Goal: Task Accomplishment & Management: Manage account settings

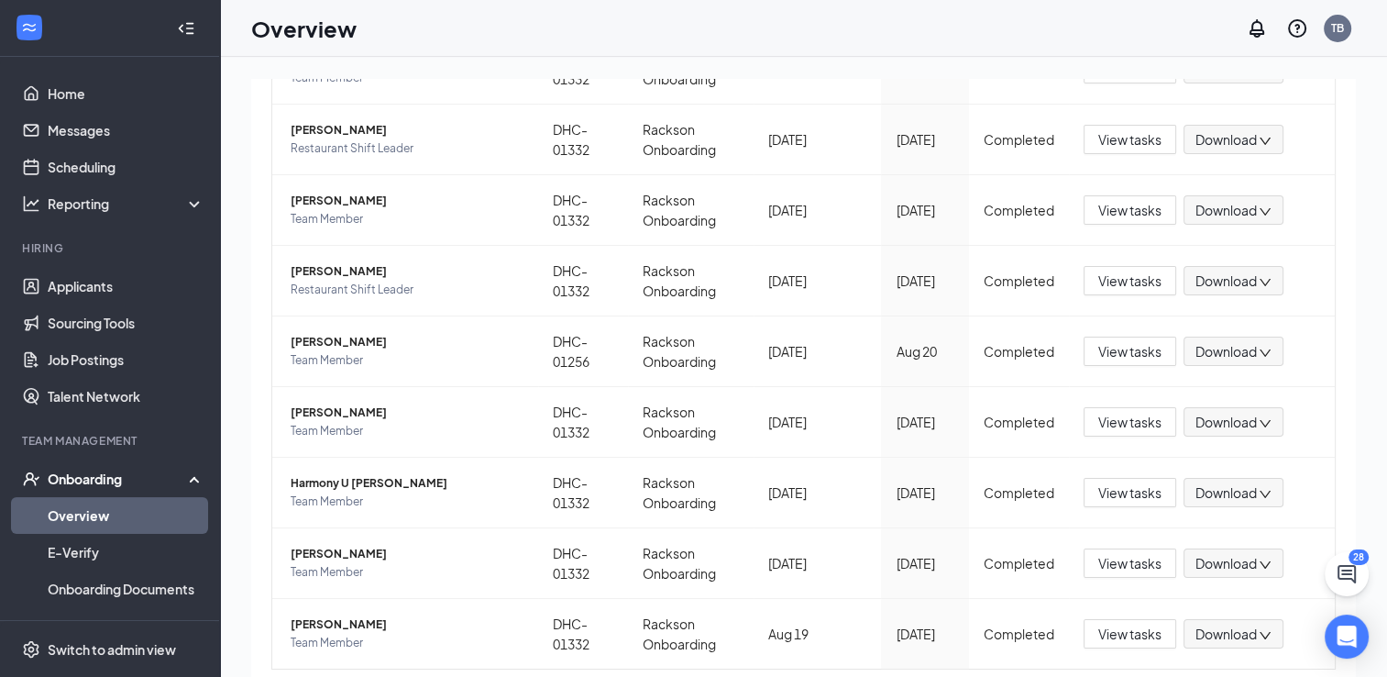
scroll to position [418, 0]
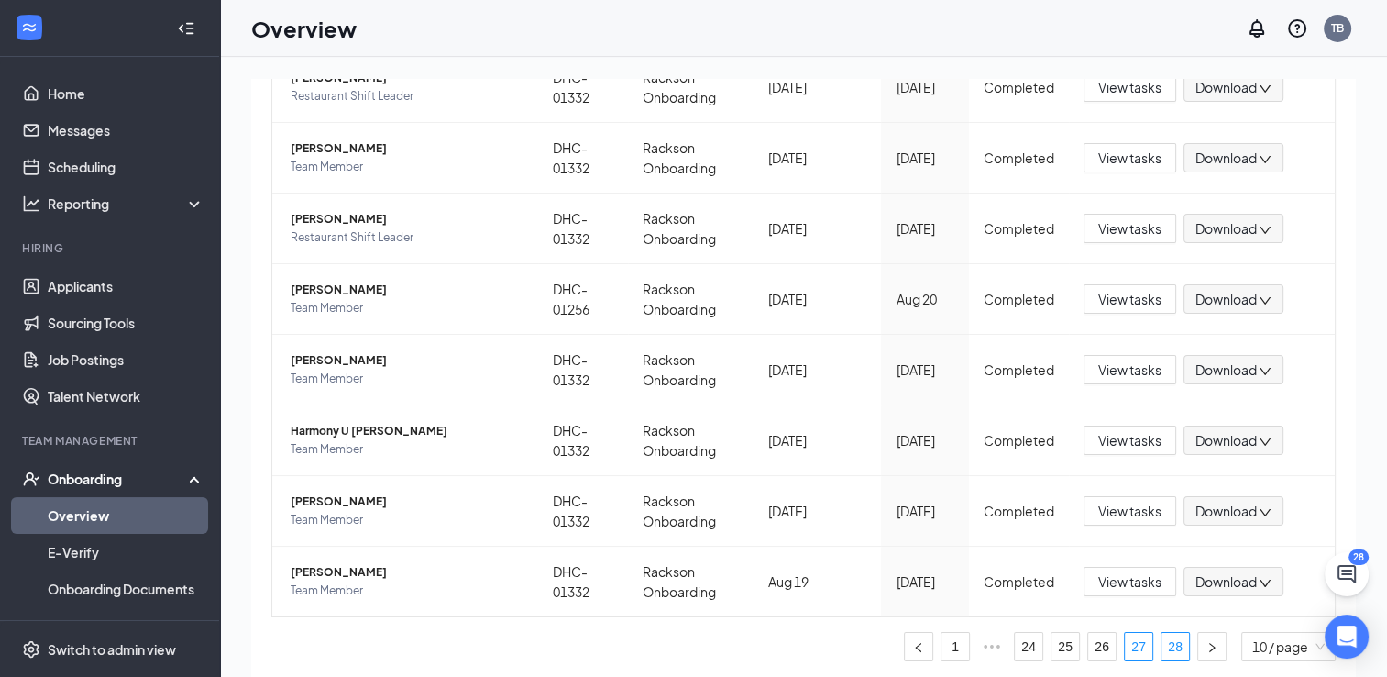
click at [1162, 653] on link "28" at bounding box center [1176, 647] width 28 height 28
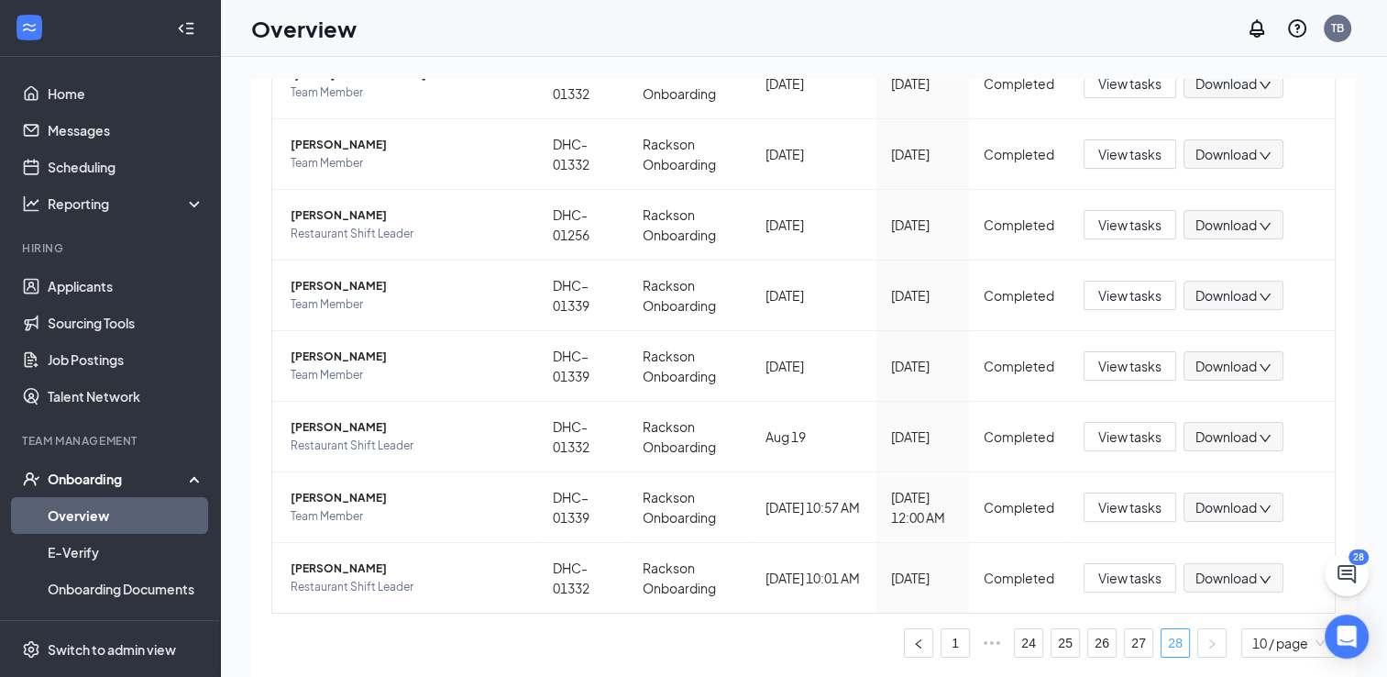
scroll to position [348, 0]
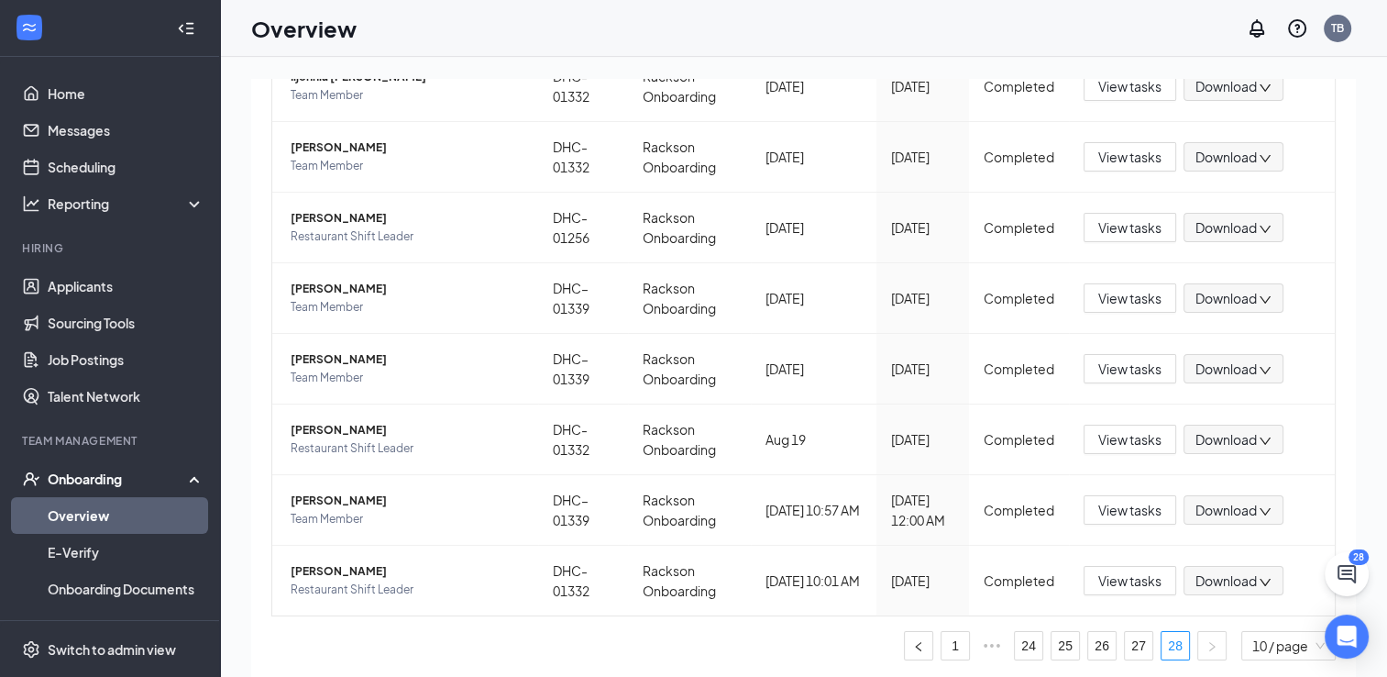
click at [1339, 92] on div "Employees completed onboarding Export Employee Location Process Onboarded date …" at bounding box center [803, 281] width 1105 height 887
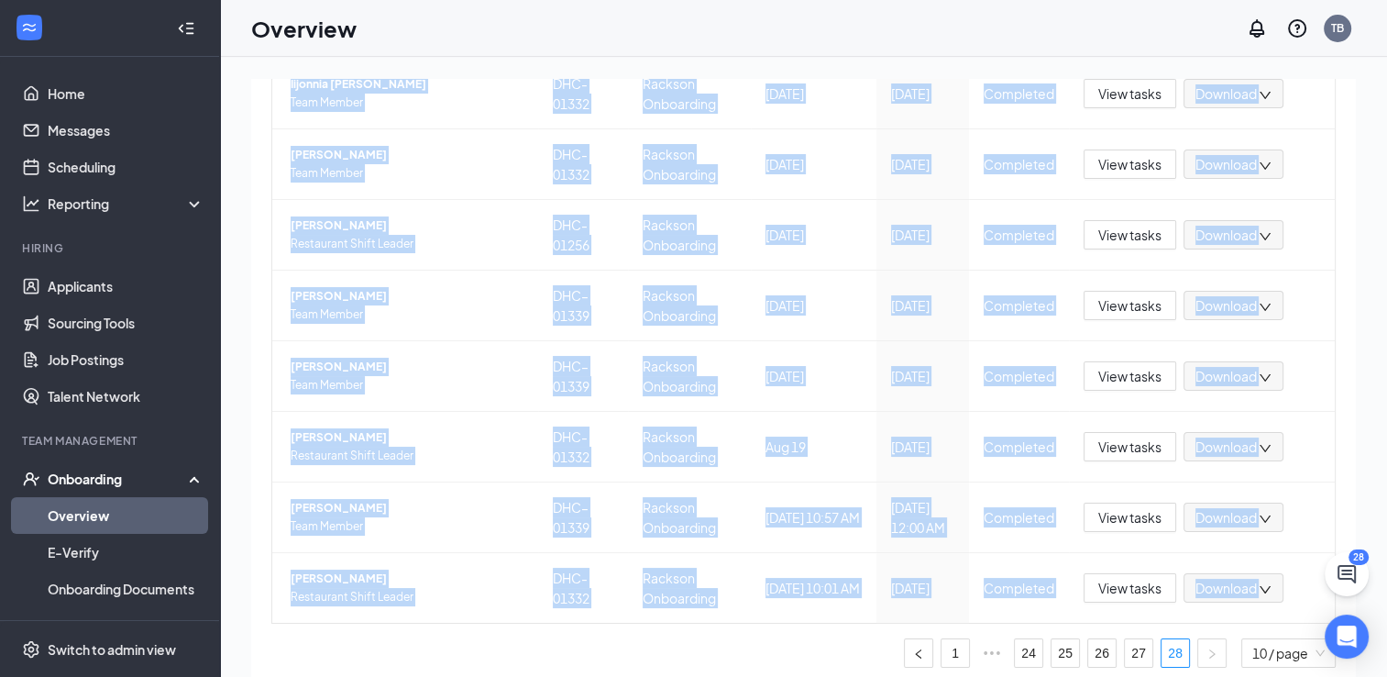
drag, startPoint x: 1339, startPoint y: 92, endPoint x: 1347, endPoint y: 97, distance: 9.9
click at [1347, 97] on div "0 New 0 In progress 279 Completed Employees completed onboarding Export Employe…" at bounding box center [803, 408] width 1105 height 658
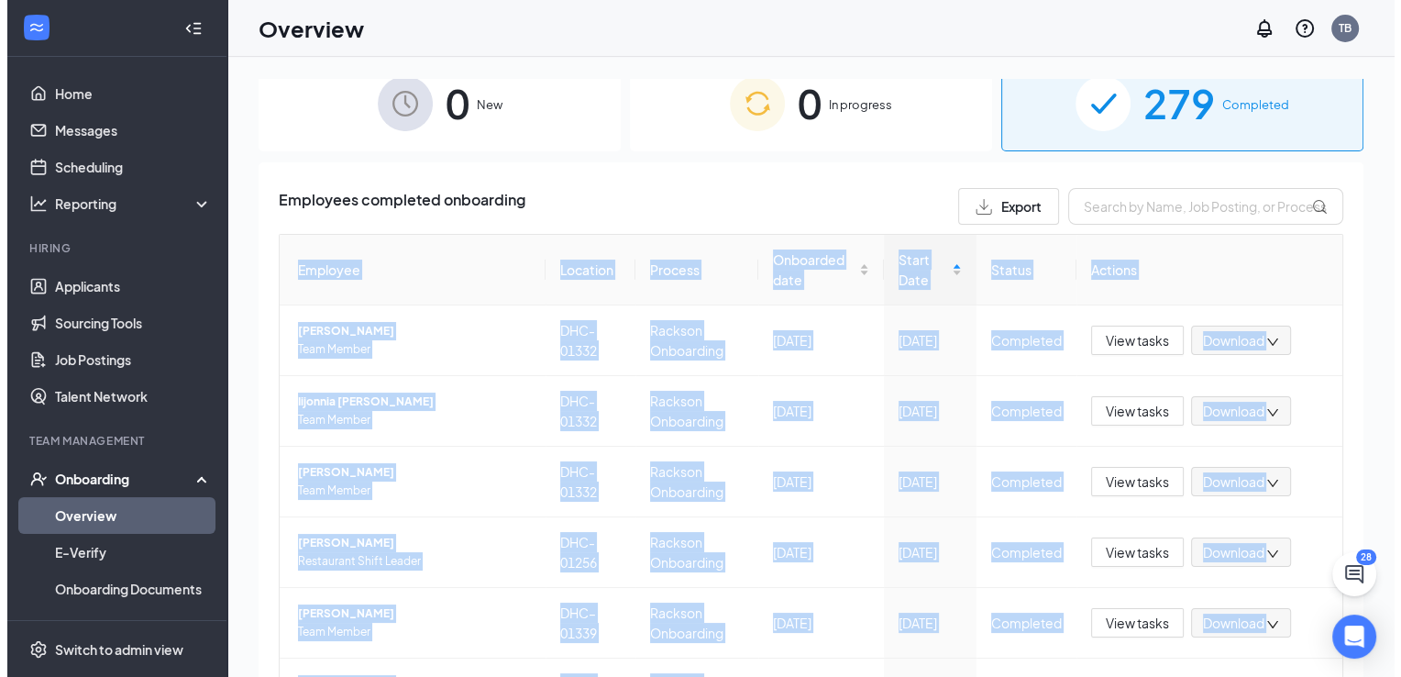
scroll to position [0, 0]
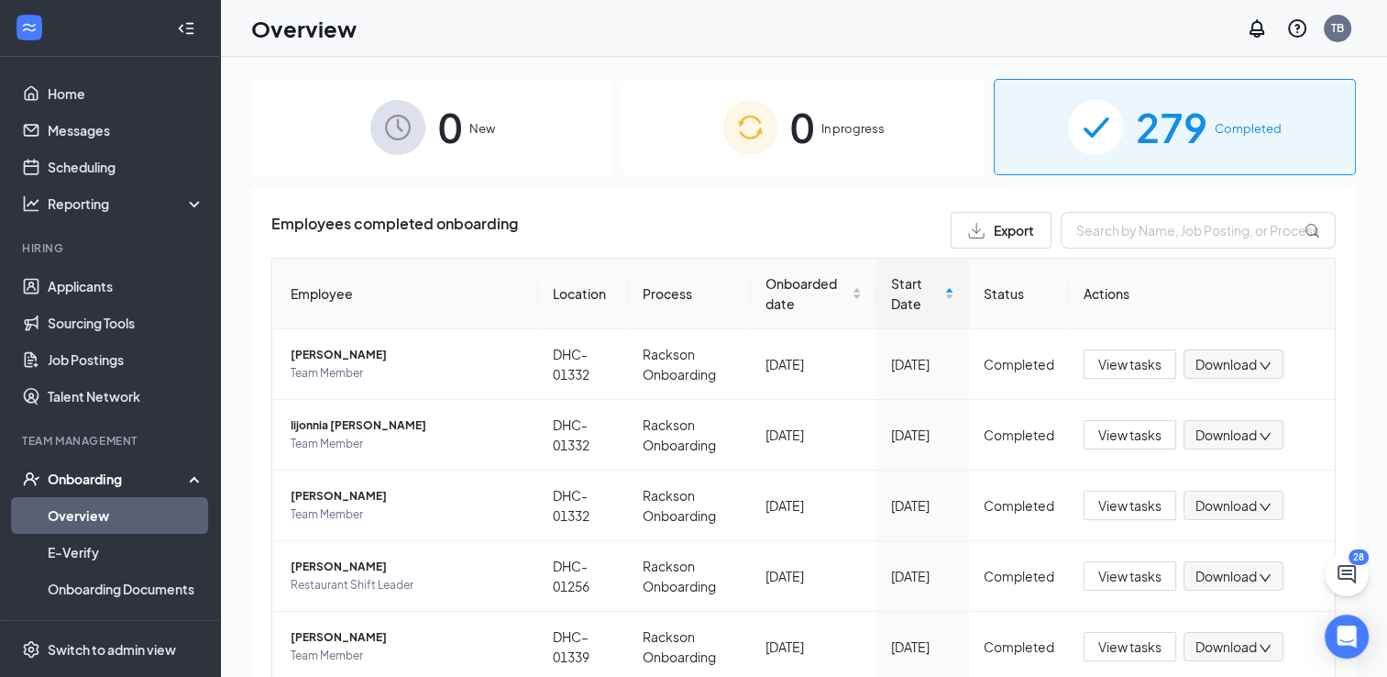
click at [629, 35] on div "Overview TB" at bounding box center [803, 28] width 1167 height 57
click at [118, 472] on div "Onboarding" at bounding box center [118, 478] width 141 height 18
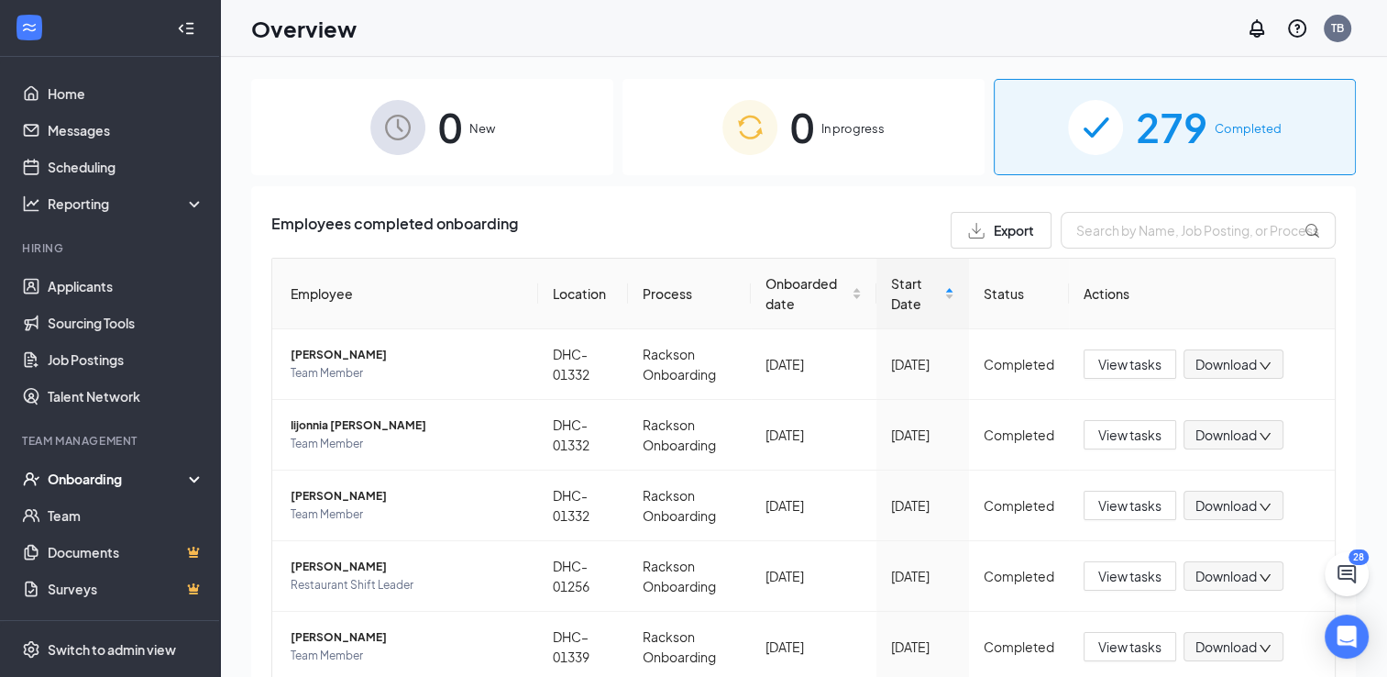
click at [99, 479] on div "Onboarding" at bounding box center [118, 478] width 141 height 18
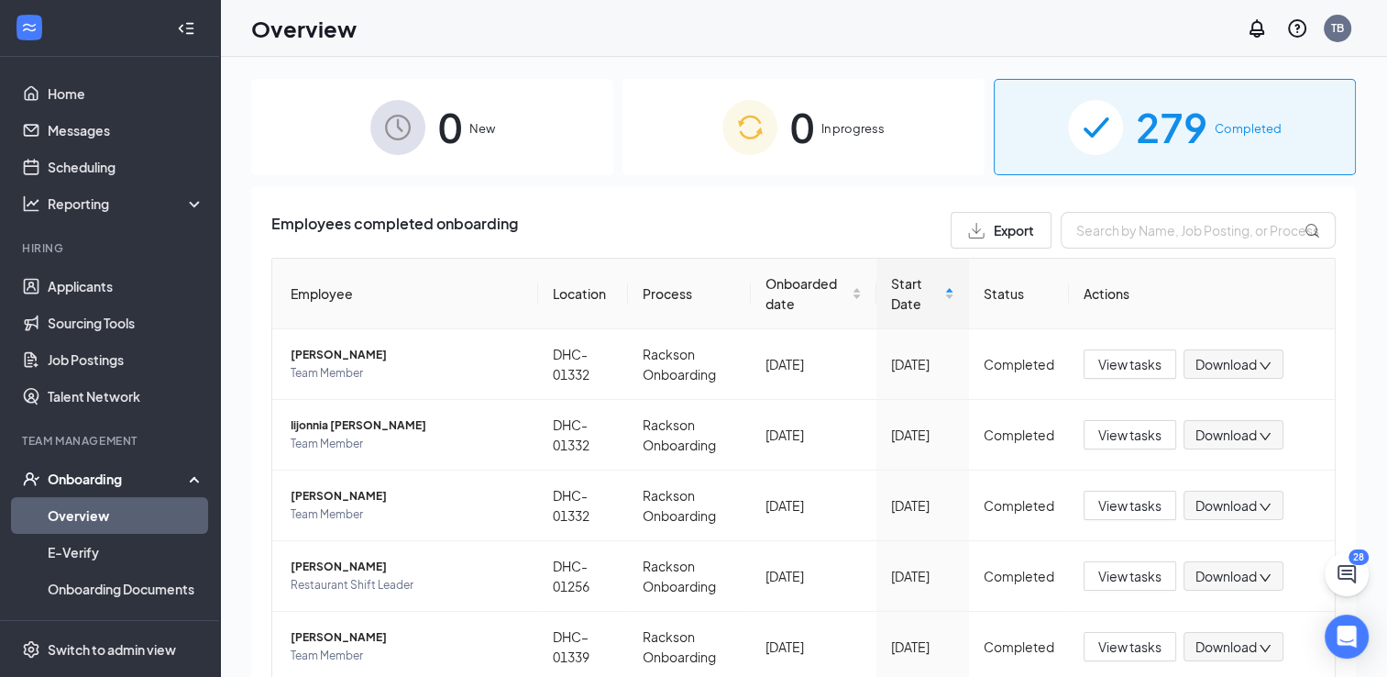
click at [83, 521] on link "Overview" at bounding box center [126, 515] width 157 height 37
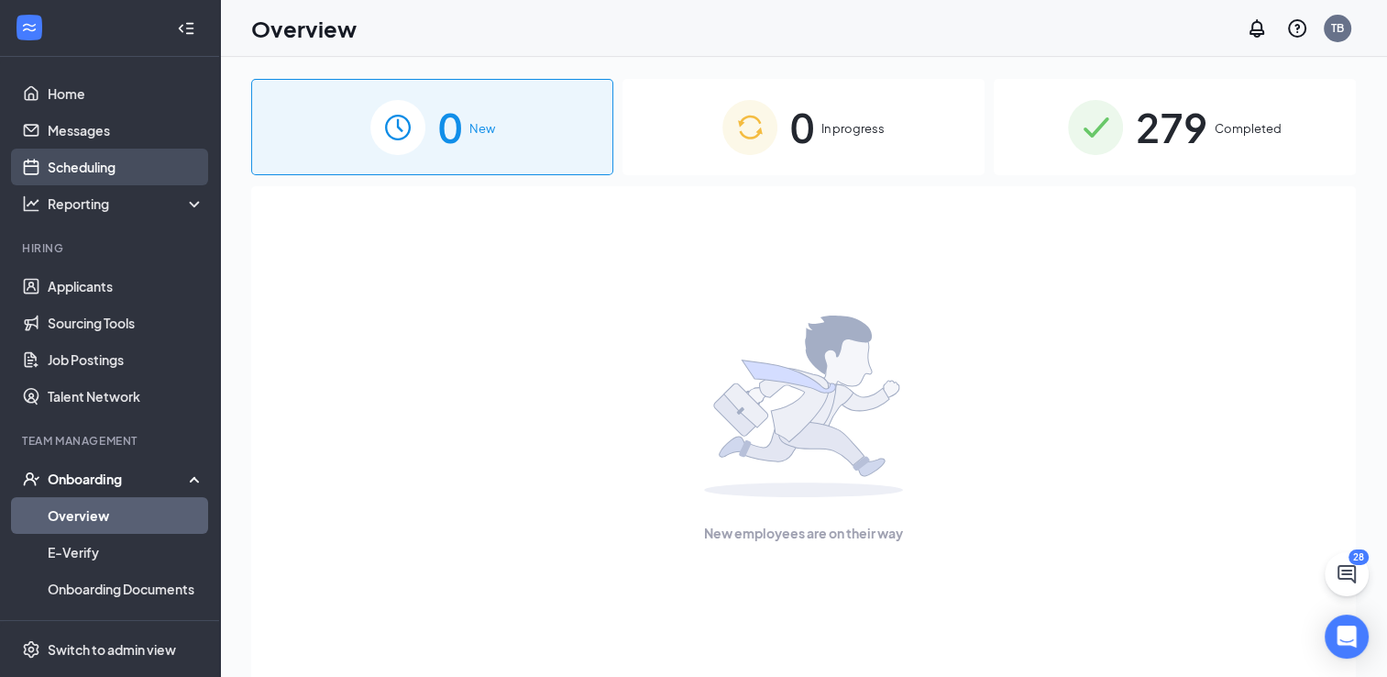
click at [87, 165] on link "Scheduling" at bounding box center [126, 167] width 157 height 37
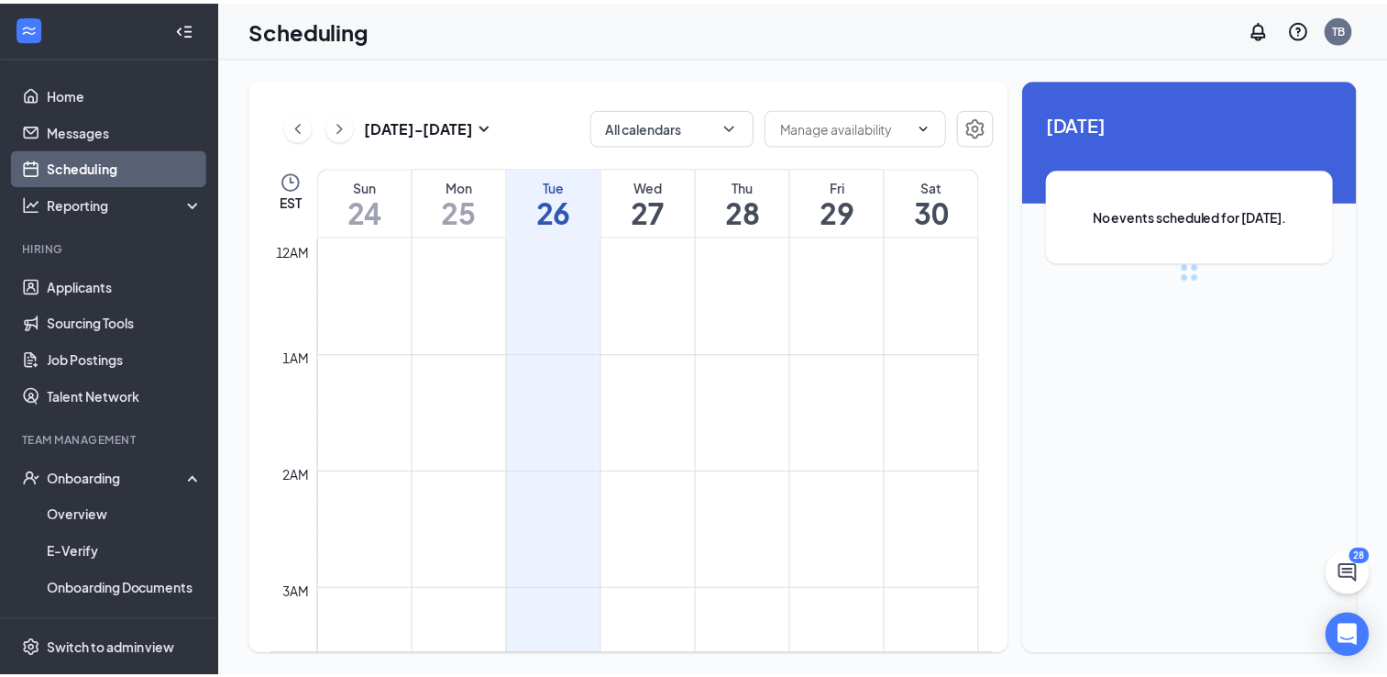
scroll to position [901, 0]
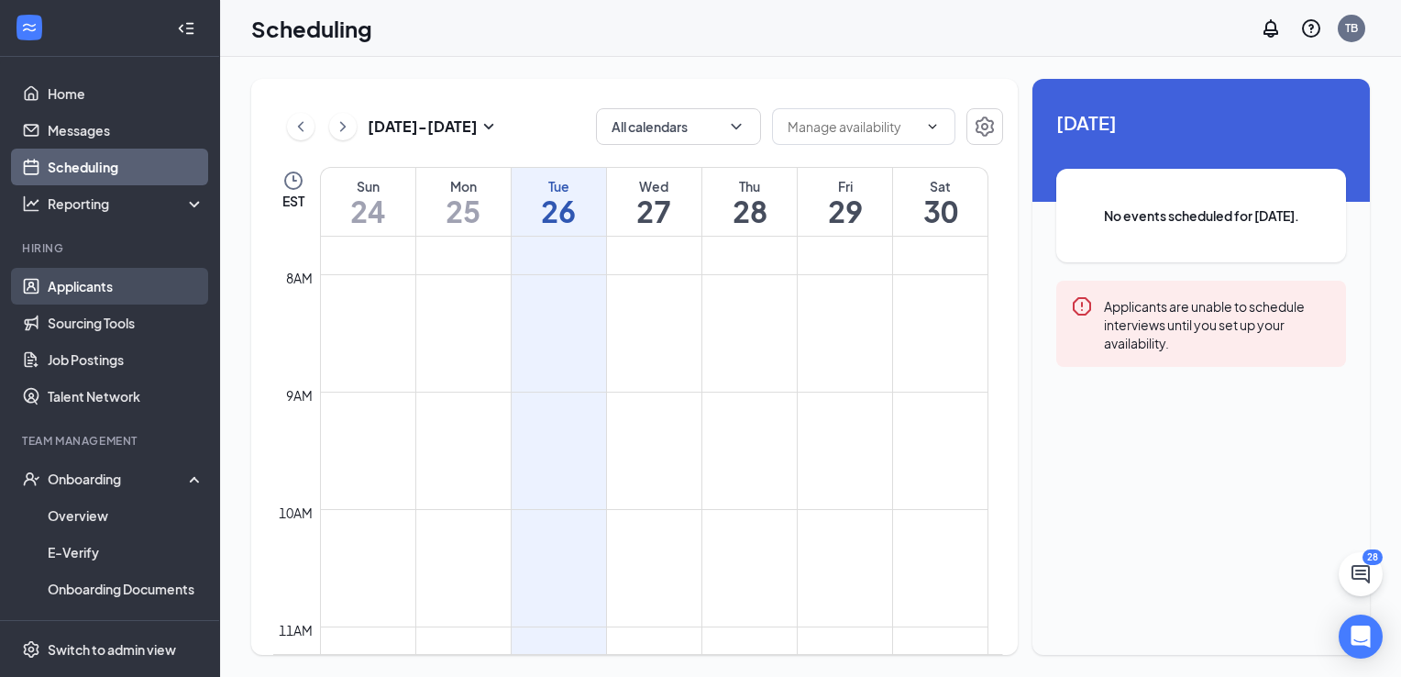
click at [80, 292] on link "Applicants" at bounding box center [126, 286] width 157 height 37
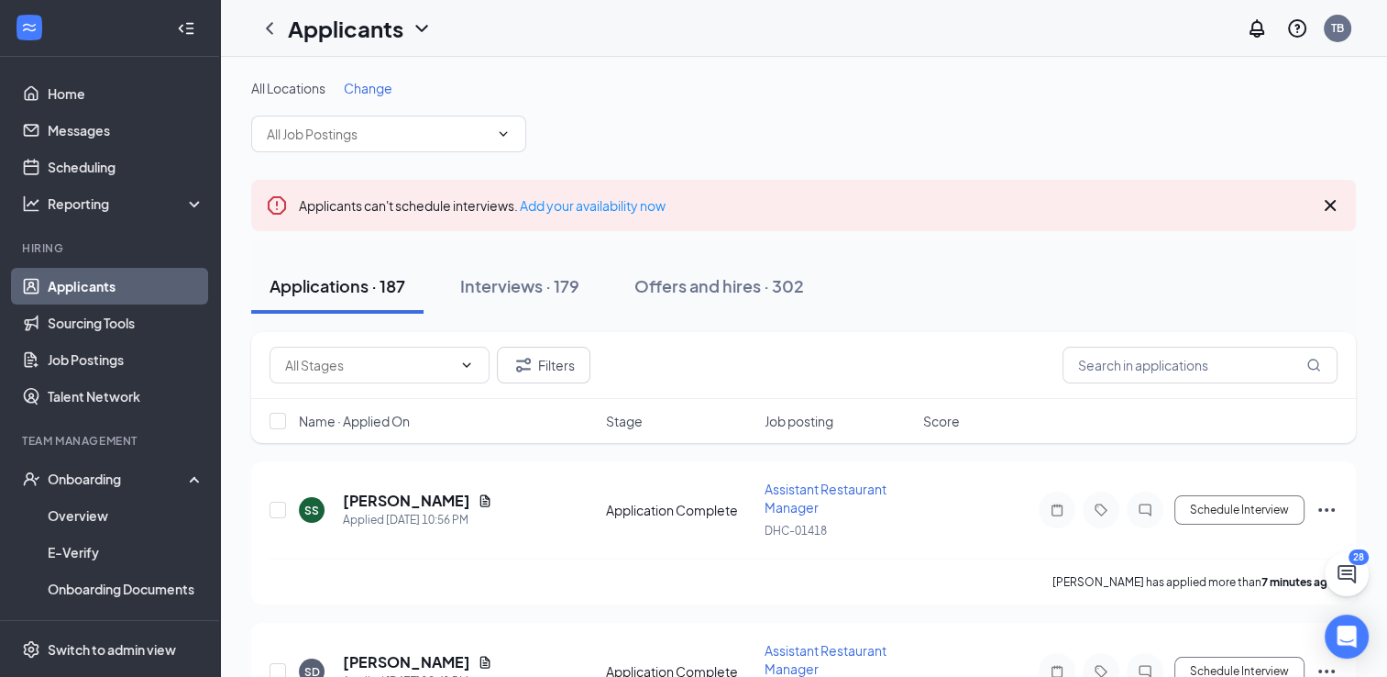
click at [369, 82] on span "Change" at bounding box center [368, 88] width 49 height 17
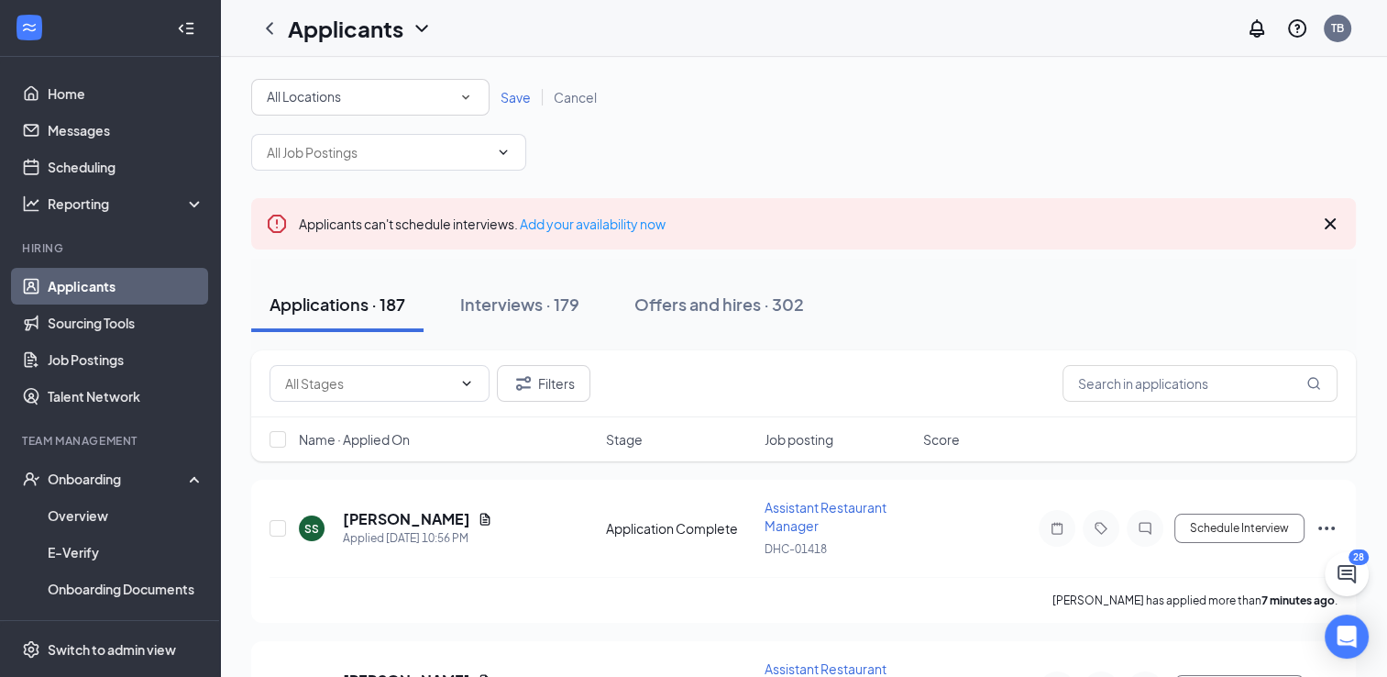
click at [431, 94] on div "All Locations" at bounding box center [370, 97] width 207 height 22
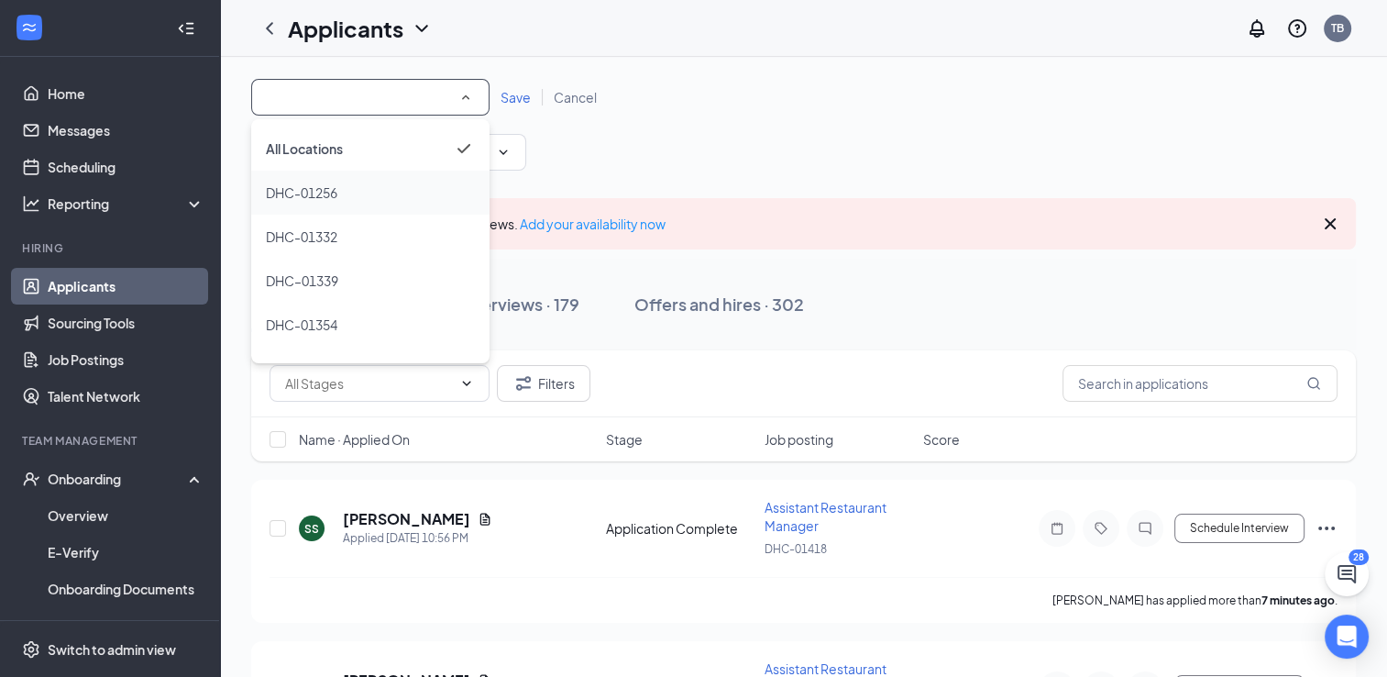
click at [356, 186] on div "DHC-01256" at bounding box center [370, 193] width 209 height 22
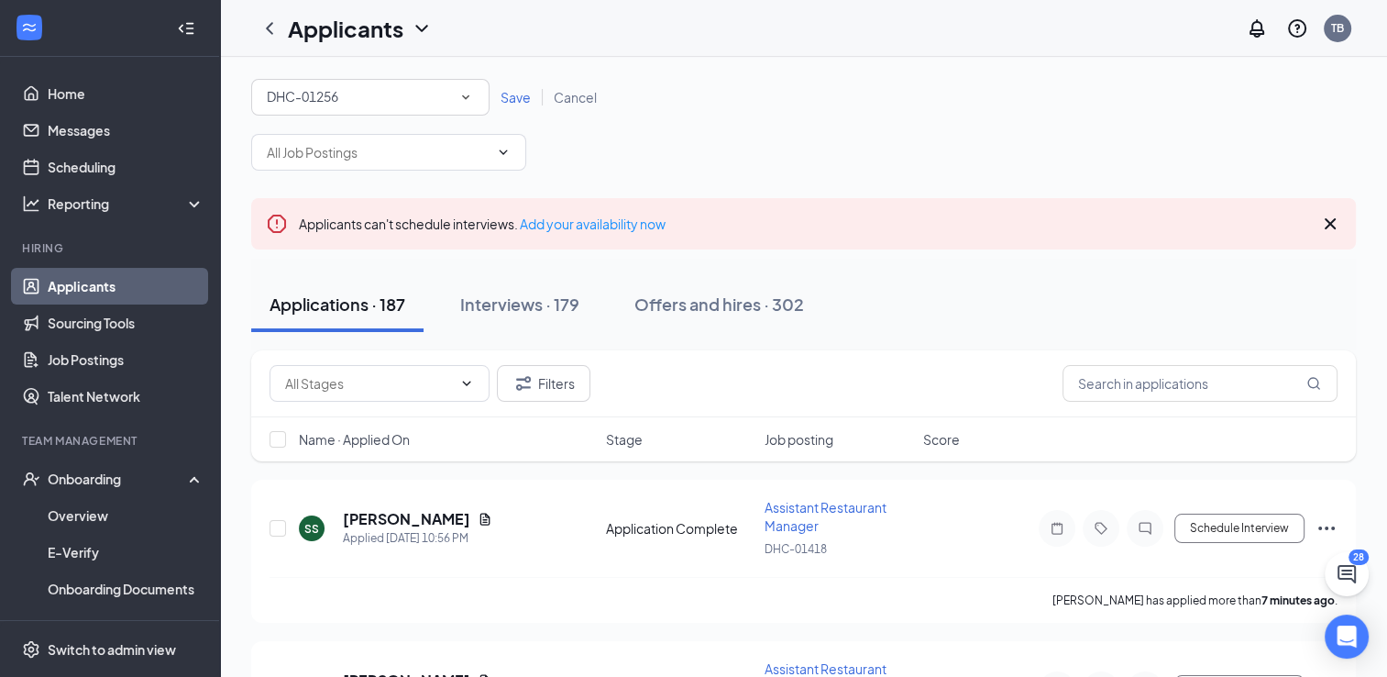
click at [525, 101] on span "Save" at bounding box center [516, 97] width 30 height 17
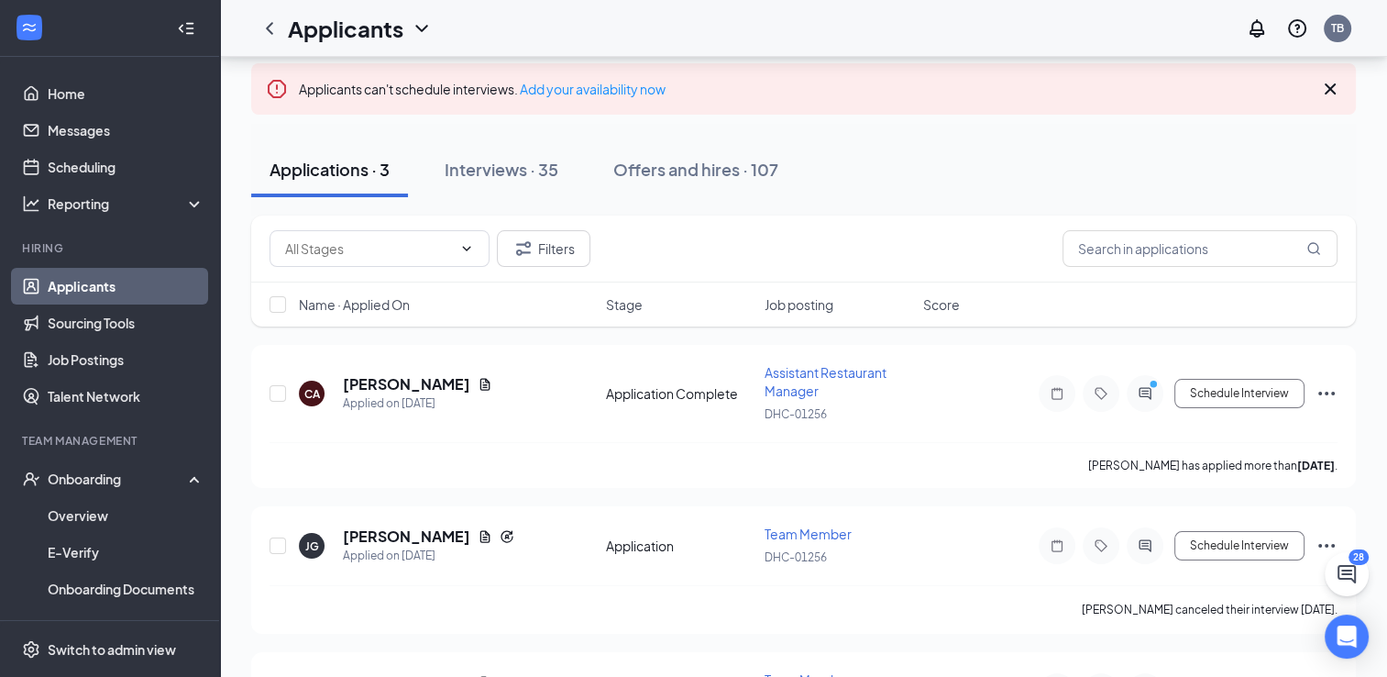
scroll to position [102, 0]
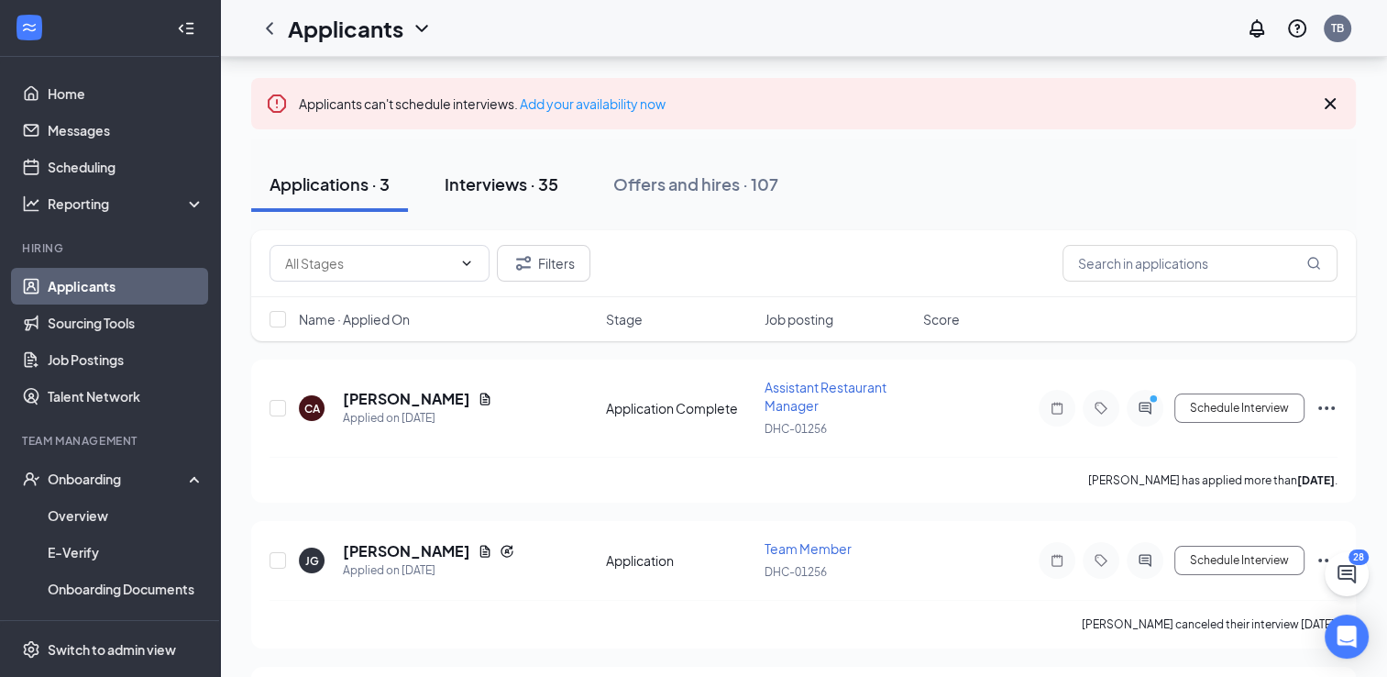
click at [536, 180] on div "Interviews · 35" at bounding box center [502, 183] width 114 height 23
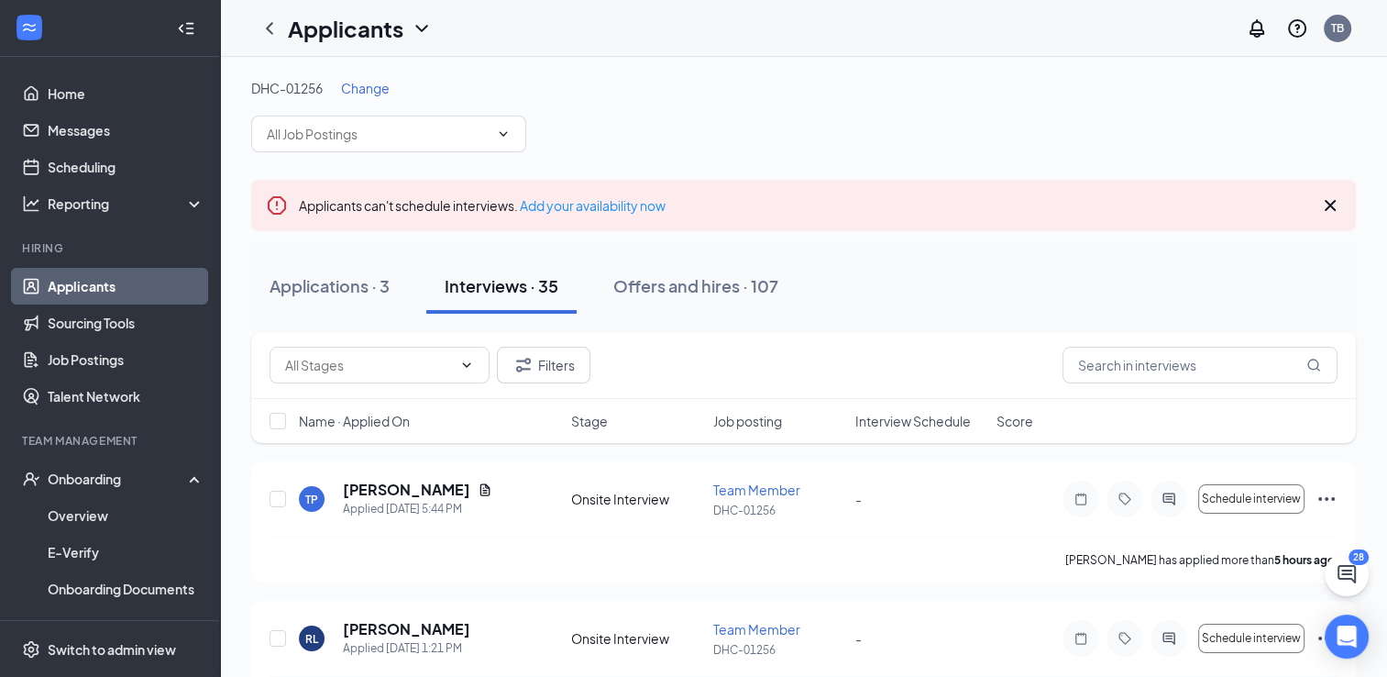
click at [1321, 193] on div "Applicants can't schedule interviews. Add your availability now" at bounding box center [803, 205] width 1105 height 51
click at [1337, 206] on icon "Cross" at bounding box center [1330, 205] width 22 height 22
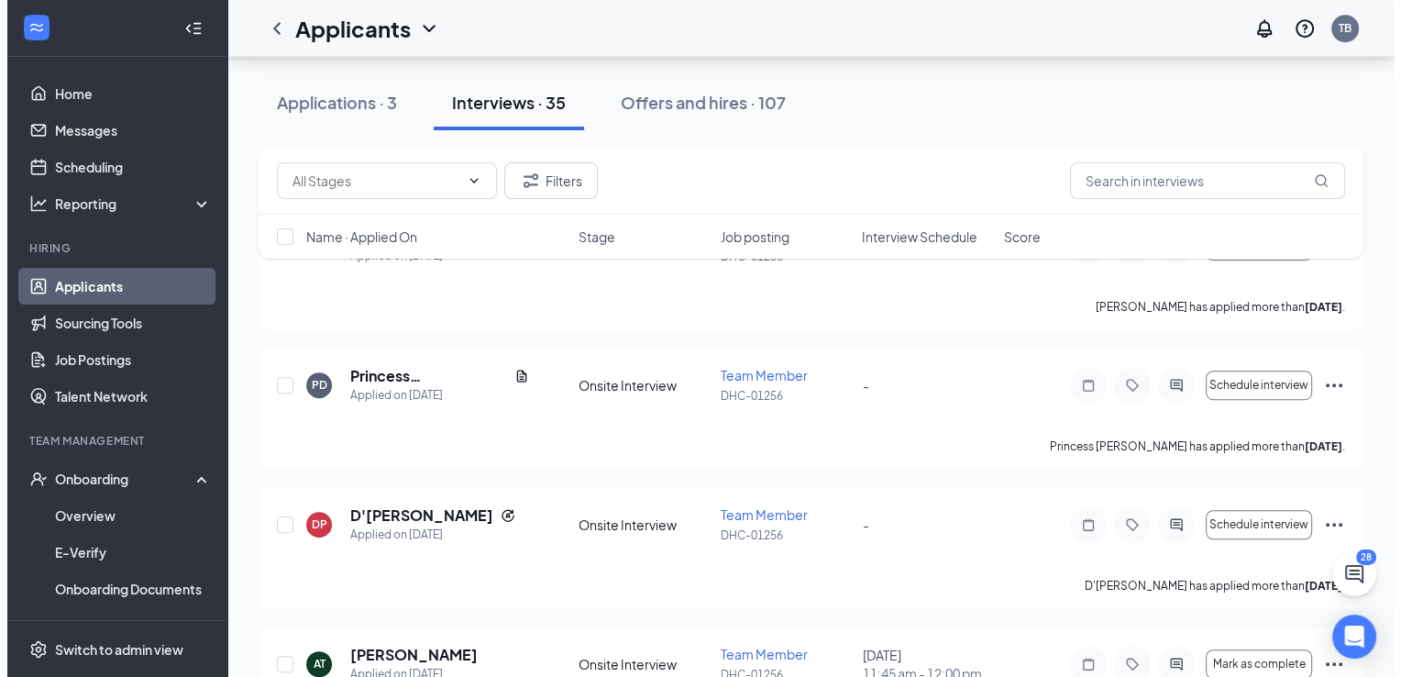
scroll to position [1027, 0]
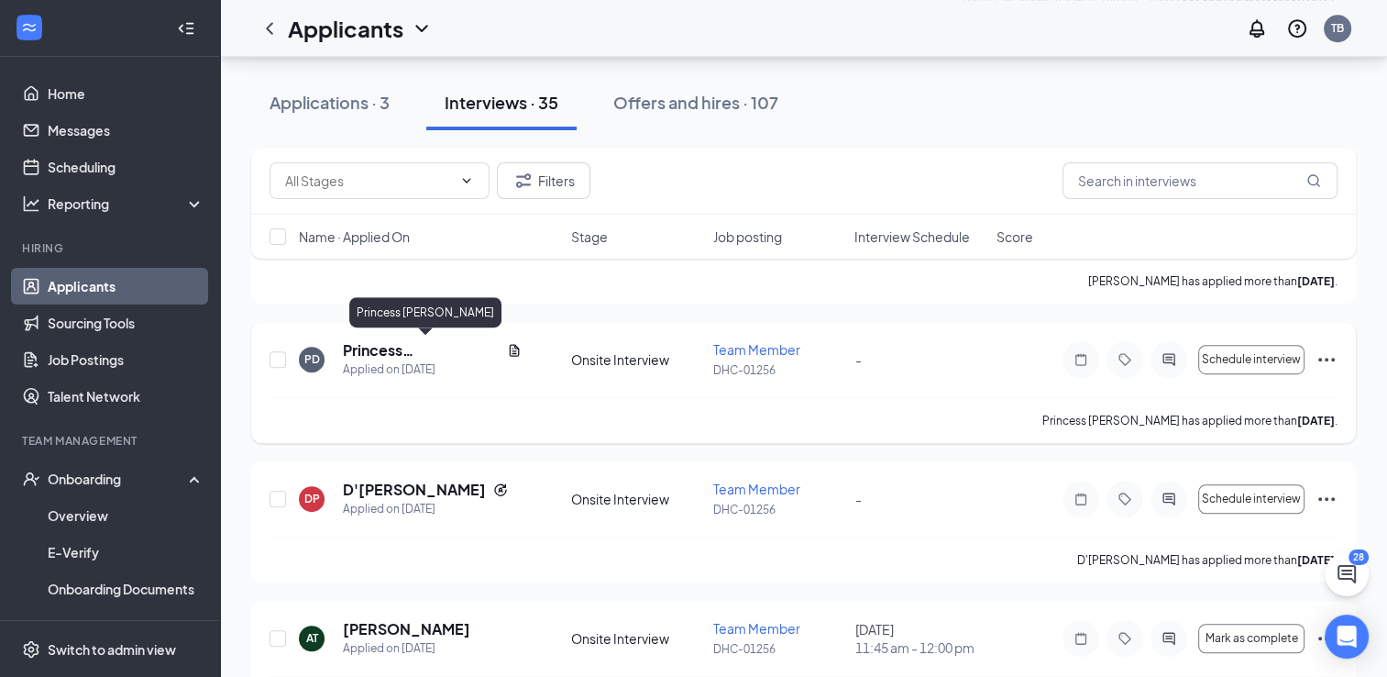
click at [424, 340] on h5 "Princess [PERSON_NAME]" at bounding box center [421, 350] width 157 height 20
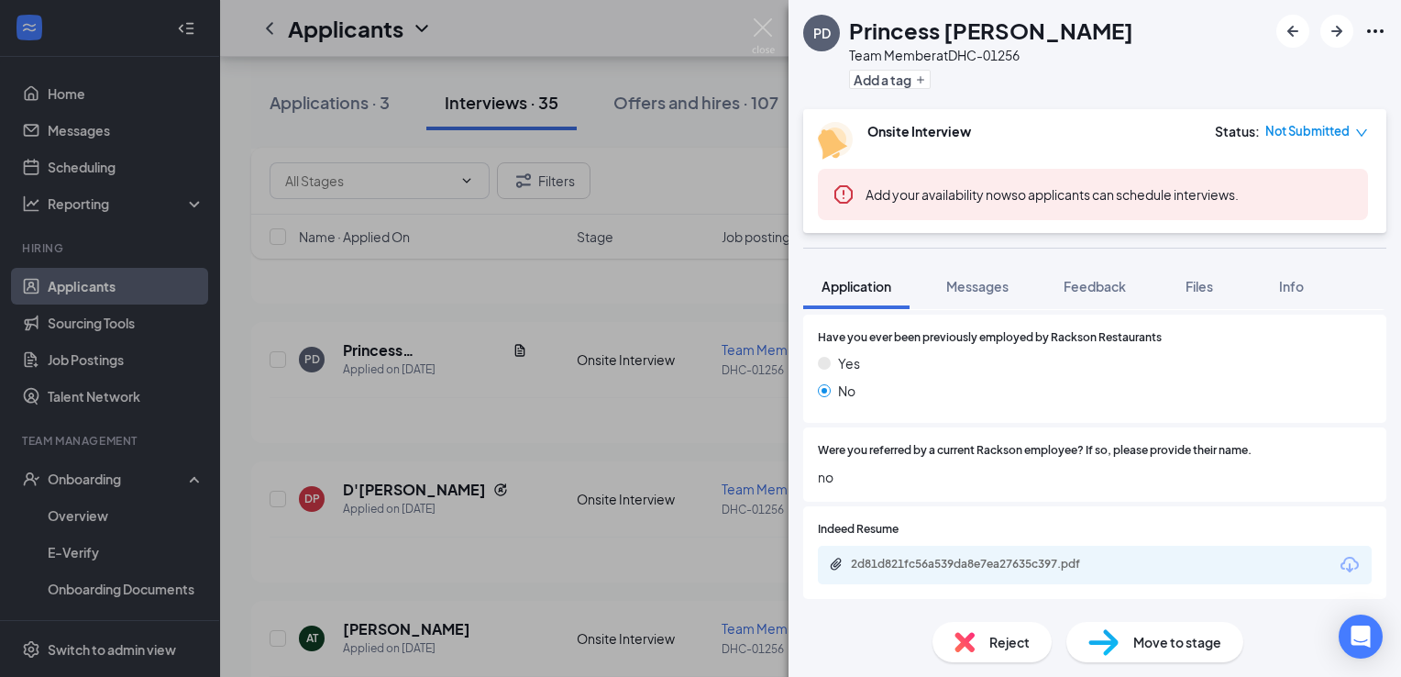
scroll to position [922, 0]
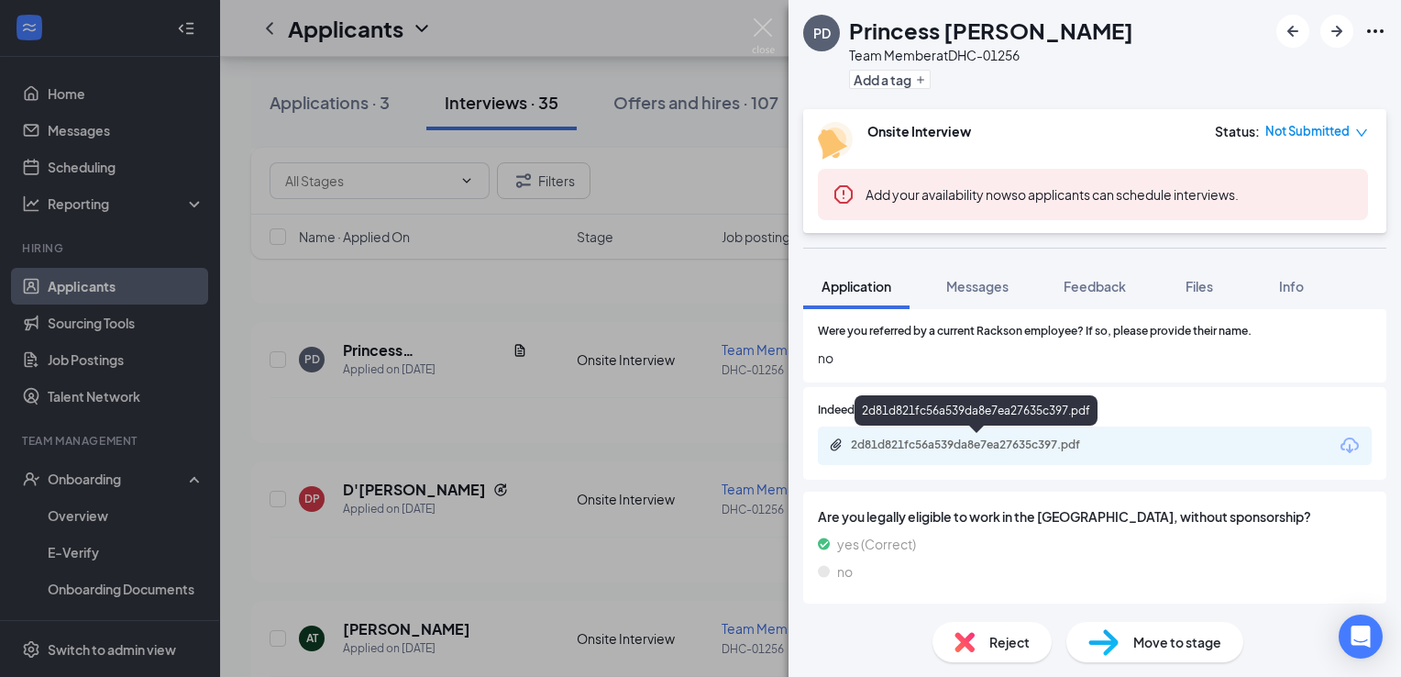
click at [1078, 448] on div "2d81d821fc56a539da8e7ea27635c397.pdf" at bounding box center [979, 444] width 257 height 15
